Goal: Task Accomplishment & Management: Use online tool/utility

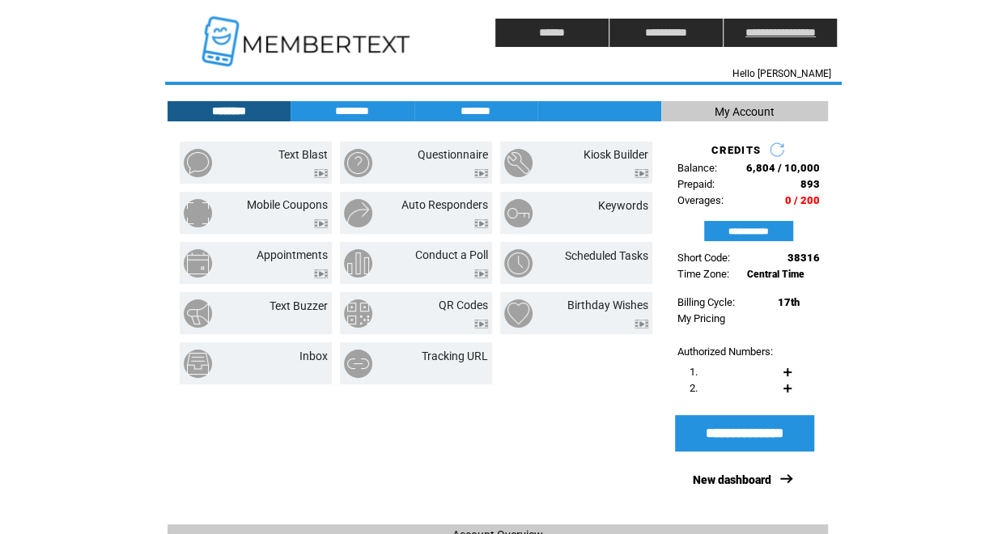
click at [808, 32] on input "**********" at bounding box center [779, 33] width 113 height 28
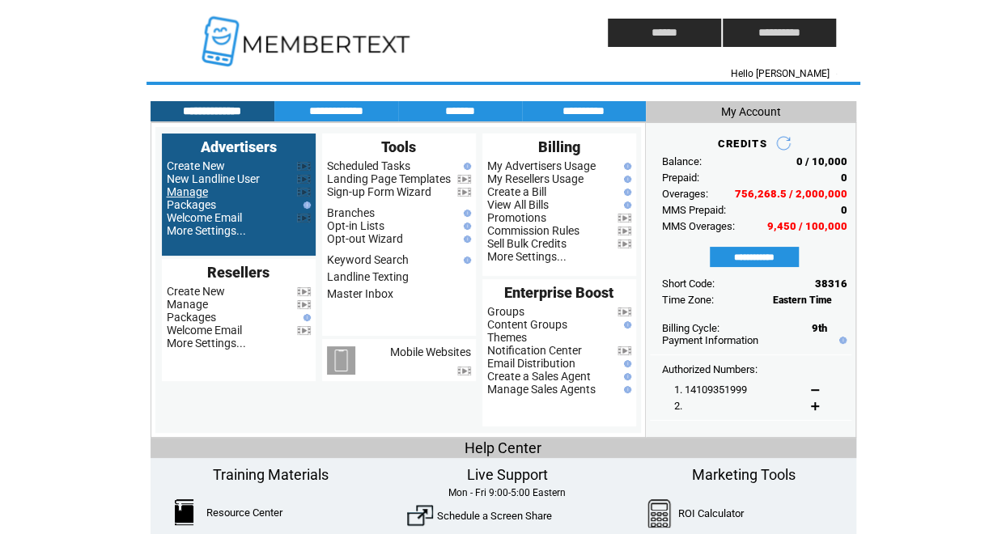
click at [200, 198] on link "Manage" at bounding box center [187, 191] width 41 height 13
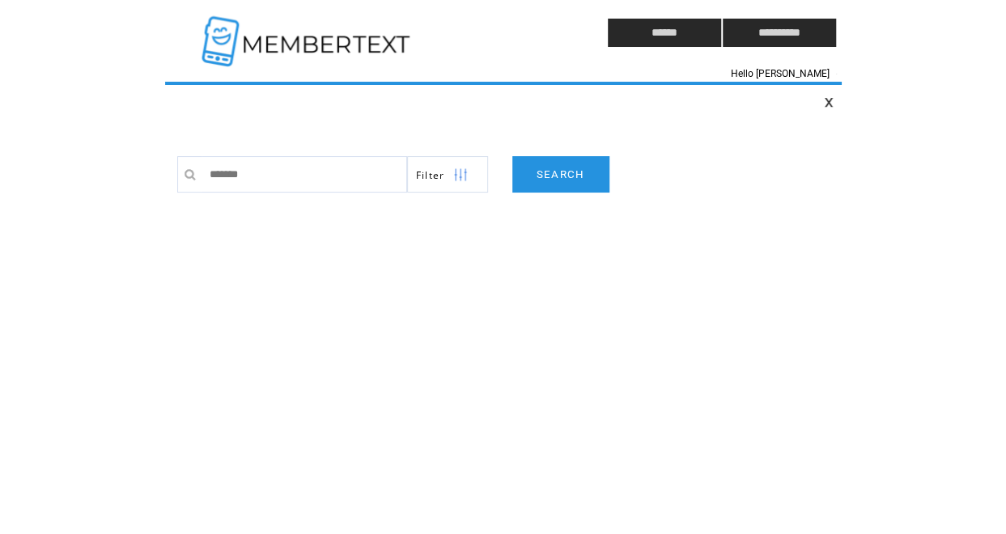
type input "********"
